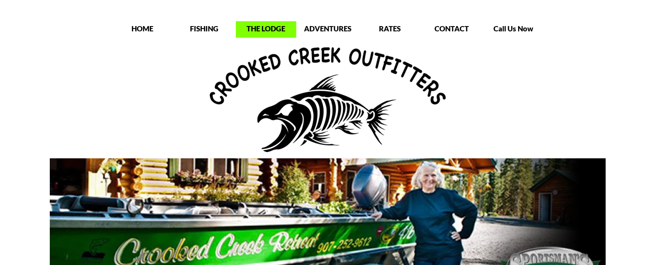
click at [259, 30] on p "THE LODGE" at bounding box center [266, 29] width 60 height 10
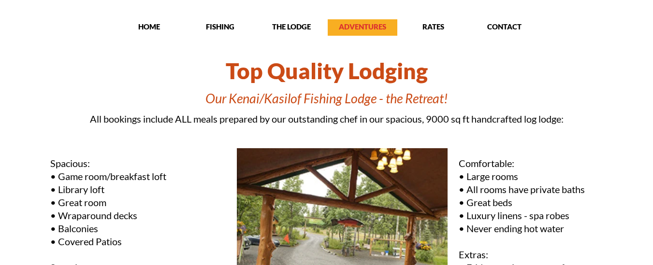
click at [358, 25] on p "ADVENTURES" at bounding box center [363, 27] width 70 height 10
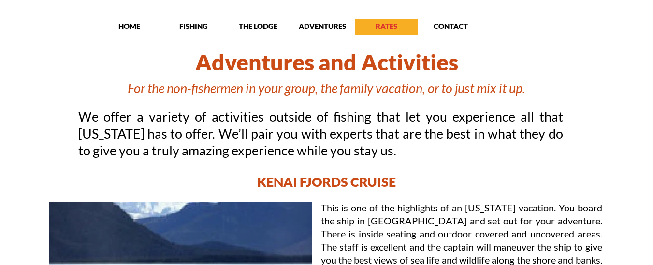
click at [390, 29] on p "RATES" at bounding box center [386, 26] width 63 height 10
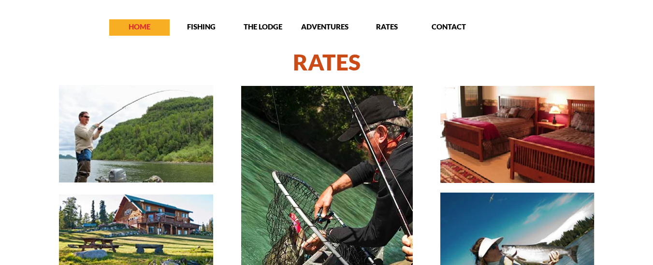
click at [140, 26] on p "HOME" at bounding box center [139, 27] width 60 height 10
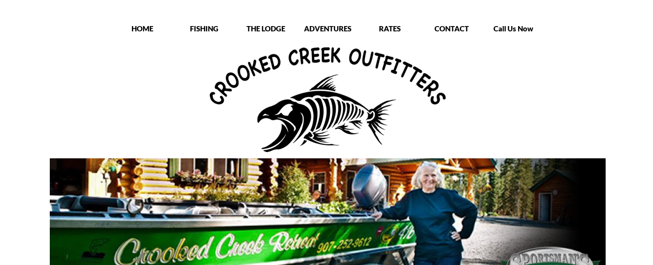
click at [140, 31] on p "HOME" at bounding box center [142, 29] width 60 height 10
click at [141, 30] on p "HOME" at bounding box center [142, 29] width 60 height 10
